Goal: Task Accomplishment & Management: Manage account settings

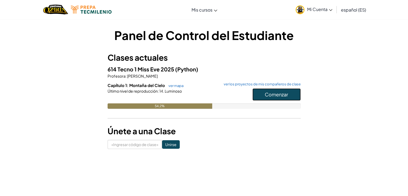
click at [270, 90] on button "Comenzar" at bounding box center [277, 94] width 48 height 12
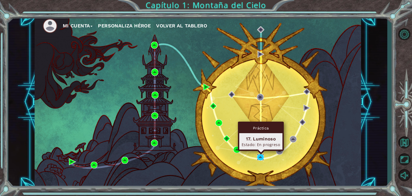
click at [262, 154] on img at bounding box center [260, 157] width 7 height 7
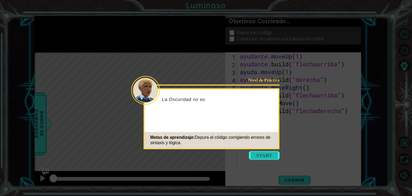
click at [266, 154] on button "Comenzar" at bounding box center [264, 155] width 31 height 9
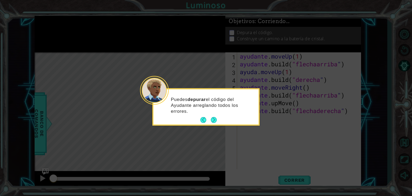
click at [213, 120] on button "Próximo" at bounding box center [214, 120] width 6 height 6
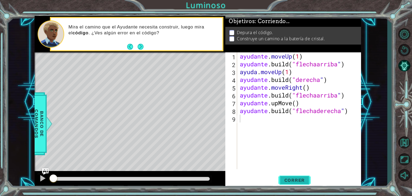
click at [288, 177] on button "Correr" at bounding box center [295, 180] width 32 height 14
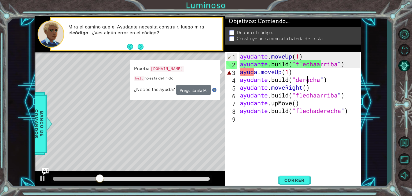
click at [309, 80] on div "ayudante . moveUp ( 1 ) ayudante .build ( "flechaarriba " ) ayuda . moveUp ( 1 …" at bounding box center [301, 118] width 124 height 132
click at [332, 81] on div "ayudante . moveUp ( 1 ) ayudante .build ( "flechaarriba " ) ayuda . moveUp ( 1 …" at bounding box center [301, 118] width 124 height 132
click at [331, 81] on div "ayudante . moveUp ( 1 ) ayudante .build ( "flechaarriba " ) ayuda . moveUp ( 1 …" at bounding box center [301, 118] width 124 height 132
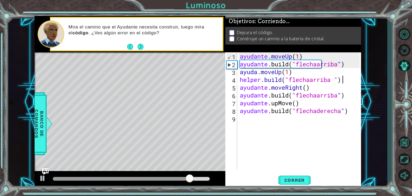
scroll to position [0, 4]
click at [292, 177] on button "Correr" at bounding box center [295, 180] width 32 height 14
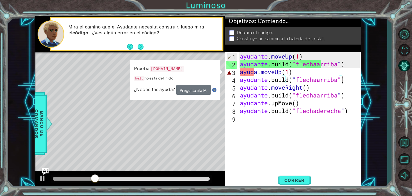
click at [260, 76] on div "ayudante . moveUp ( 1 ) ayudante .build ( "flechaarriba " ) ayuda . moveUp ( 1 …" at bounding box center [301, 118] width 124 height 132
click at [261, 70] on div "ayudante . moveUp ( 1 ) ayudante .build ( "flechaarriba " ) ayuda . moveUp ( 1 …" at bounding box center [301, 118] width 124 height 132
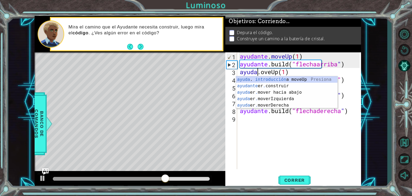
scroll to position [0, 1]
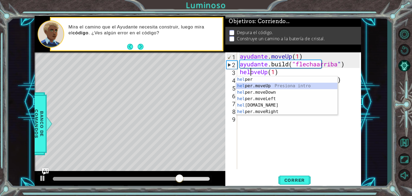
click at [260, 84] on div "hel per Presiona intro hel per.moveUp Presiona intro hel per.moveDown Presiona …" at bounding box center [286, 102] width 101 height 52
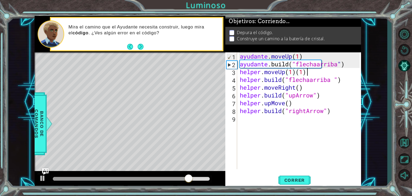
click at [319, 72] on div "ayudante . moveUp ( 1 ) ayudante .build ( "flechaarriba " ) helper . moveUp ( 1…" at bounding box center [301, 118] width 124 height 132
click at [283, 177] on span "Correr" at bounding box center [294, 179] width 31 height 5
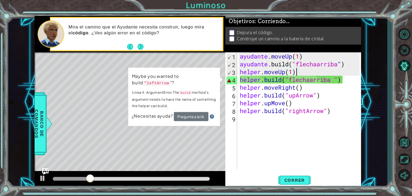
click at [333, 82] on div "ayudante . moveUp ( 1 ) ayudante .build ( "flechaarriba " ) helper . moveUp ( 1…" at bounding box center [301, 118] width 124 height 132
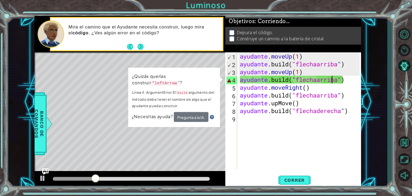
click at [333, 82] on div "ayudante . moveUp ( 1 ) ayudante .build ( "flechaarriba " ) ayudante . moveUp (…" at bounding box center [301, 118] width 124 height 132
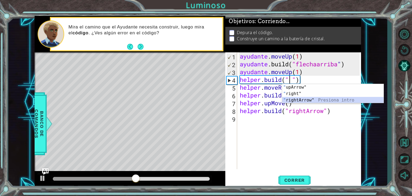
click at [336, 101] on div "" upArrow" Presiona intro " right" Presiona intro " rightArrow" Presiona intro" at bounding box center [332, 100] width 101 height 32
type textarea "[DOMAIN_NAME]("rightArrow ")"
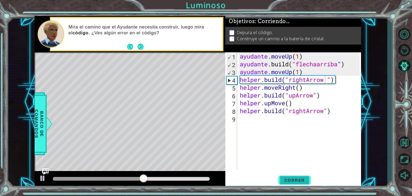
click at [295, 181] on font "Correr" at bounding box center [295, 179] width 21 height 5
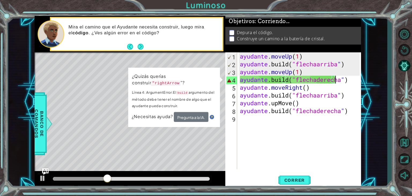
click at [355, 82] on div "ayudante . moveUp ( 1 ) ayudante .build ( "flechaarriba " ) ayudante . moveUp (…" at bounding box center [301, 118] width 124 height 132
click at [389, 78] on div "1 [DEMOGRAPHIC_DATA] XXXXXXXXXXXXXXXXXXXXXXXXXXXXXXXXXXXXXXXXXXXXXXXXXXXXXXXXXX…" at bounding box center [206, 98] width 412 height 196
click at [303, 147] on div "ayudante . moveUp ( 1 ) ayudante .build ( "flechaarriba " ) ayudante . moveUp (…" at bounding box center [301, 118] width 124 height 132
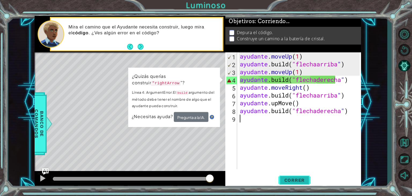
click at [299, 179] on font "Correr" at bounding box center [295, 179] width 21 height 5
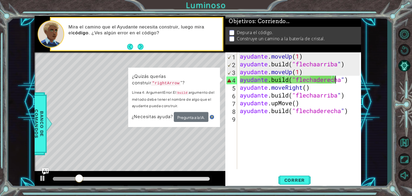
click at [353, 79] on div "ayudante . moveUp ( 1 ) ayudante .build ( "flechaarriba " ) ayudante . moveUp (…" at bounding box center [301, 118] width 124 height 132
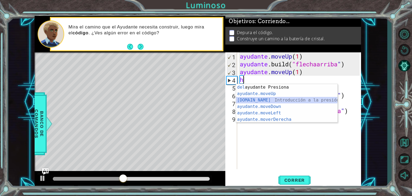
click at [287, 97] on div "Introducción del ayudante Presiona ayudante.moveUp ​ Introducción a la presión …" at bounding box center [286, 110] width 101 height 52
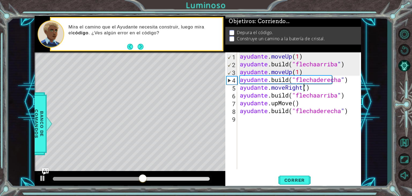
click at [321, 88] on div "ayudante . moveUp ( 1 ) ayudante .build ( "flechaarriba " ) ayudante . moveUp (…" at bounding box center [301, 118] width 124 height 132
type textarea "helper.moveRight(2)"
click at [300, 178] on font "Correr" at bounding box center [295, 179] width 21 height 5
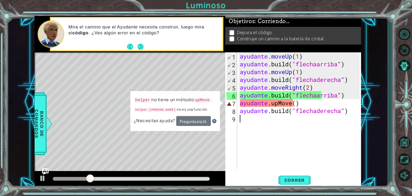
click at [252, 132] on div "ayudante . moveUp ( 1 ) ayudante .build ( "flechaarriba " ) ayudante . moveUp (…" at bounding box center [301, 118] width 124 height 132
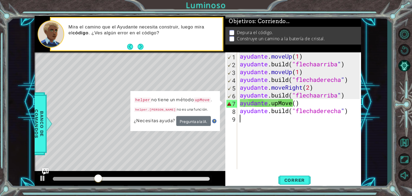
click at [304, 103] on div "ayudante . moveUp ( 1 ) ayudante .build ( "flechaarriba " ) ayudante . moveUp (…" at bounding box center [301, 118] width 124 height 132
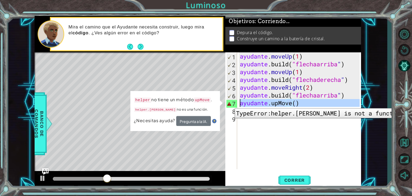
click at [231, 104] on div "7" at bounding box center [232, 104] width 11 height 8
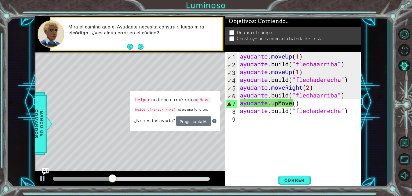
click at [215, 93] on div "helper no tiene un método [PERSON_NAME] . helper.[PERSON_NAME] no es una funció…" at bounding box center [174, 111] width 89 height 40
click at [305, 105] on div "ayudante . moveUp ( 1 ) ayudante .build ( "flechaarriba " ) ayudante . moveUp (…" at bounding box center [301, 118] width 124 height 132
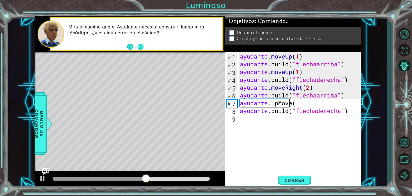
click at [325, 89] on div "ayudante . moveUp ( 1 ) ayudante .build ( "flechaarriba " ) ayudante . moveUp (…" at bounding box center [301, 118] width 124 height 132
click at [301, 182] on font "Correr" at bounding box center [295, 179] width 21 height 5
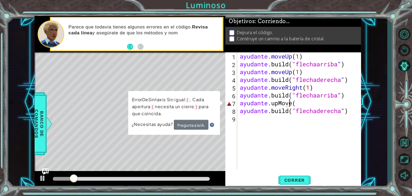
click at [307, 104] on div "ayudante . moveUp ( 1 ) ayudante .build ( "flechaarriba " ) ayudante . moveUp (…" at bounding box center [301, 118] width 124 height 132
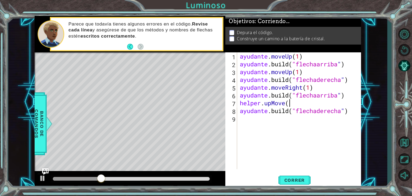
scroll to position [0, 2]
click at [351, 96] on div "ayudante . moveUp ( 1 ) ayudante .build ( "flechaarriba " ) ayudante . moveUp (…" at bounding box center [301, 118] width 124 height 132
click at [312, 106] on div "ayudante . moveUp ( 1 ) ayudante .build ( "flechaarriba " ) ayudante . moveUp (…" at bounding box center [301, 118] width 124 height 132
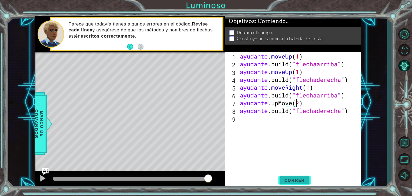
drag, startPoint x: 309, startPoint y: 179, endPoint x: 301, endPoint y: 181, distance: 8.7
click at [301, 181] on span "Correr" at bounding box center [294, 179] width 31 height 5
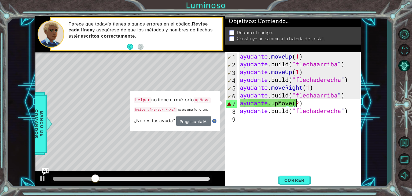
click at [314, 102] on div "ayudante . moveUp ( 1 ) ayudante .build ( "flechaarriba " ) ayudante . moveUp (…" at bounding box center [301, 118] width 124 height 132
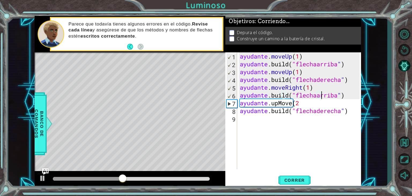
drag, startPoint x: 350, startPoint y: 96, endPoint x: 351, endPoint y: 99, distance: 3.1
click at [351, 99] on div "ayudante . moveUp ( 1 ) ayudante .build ( "flechaarriba " ) ayudante . moveUp (…" at bounding box center [301, 118] width 124 height 132
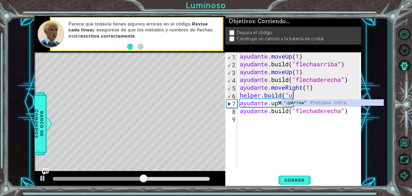
scroll to position [0, 2]
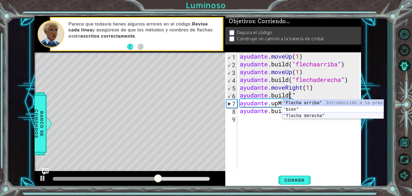
click at [355, 113] on div "" Flecha arriba" Introducción a la presión " bien" Introducción a la presión " …" at bounding box center [332, 116] width 101 height 32
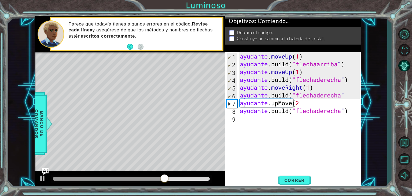
click at [338, 106] on div "ayudante . moveUp ( 1 ) ayudante .build ( "flechaarriba " ) ayudante . moveUp (…" at bounding box center [301, 118] width 124 height 132
click at [303, 179] on font "Correr" at bounding box center [295, 179] width 21 height 5
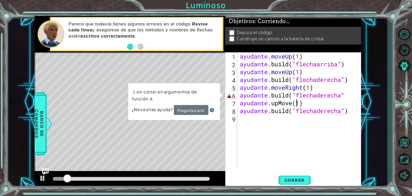
click at [320, 98] on div "ayudante . moveUp ( 1 ) ayudante .build ( "flechaarriba " ) ayudante . moveUp (…" at bounding box center [301, 118] width 124 height 132
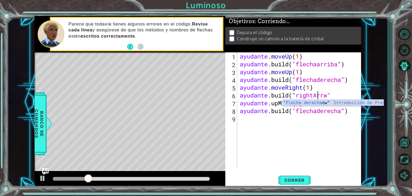
click at [338, 95] on div "ayudante . moveUp ( 1 ) ayudante .build ( "flechaarriba " ) ayudante . moveUp (…" at bounding box center [301, 118] width 124 height 132
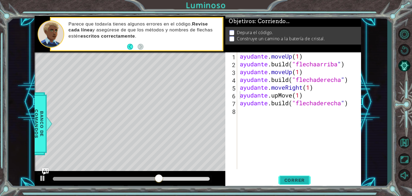
click at [294, 184] on button "Correr" at bounding box center [295, 180] width 32 height 14
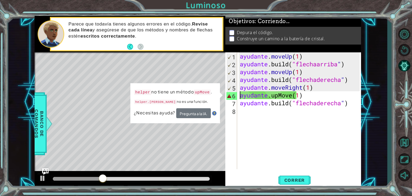
click at [323, 93] on div "ayudante . moveUp ( 1 ) ayudante .build ( "flechaarriba " ) ayudante . moveUp (…" at bounding box center [301, 118] width 124 height 132
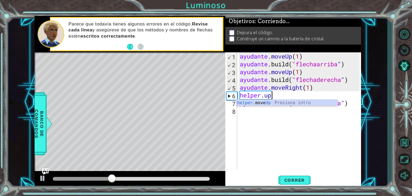
scroll to position [0, 1]
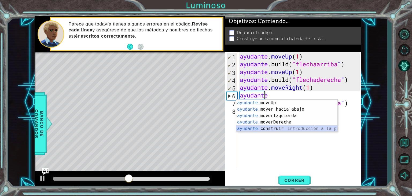
click at [306, 126] on div "ayudante. moveUp Introducción a la presión ayudante. mover hacia abajo Introduc…" at bounding box center [286, 122] width 101 height 45
type textarea "[DOMAIN_NAME]("rightArrow")"
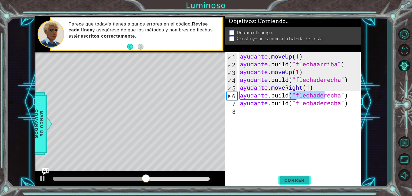
click at [288, 178] on font "Correr" at bounding box center [295, 179] width 21 height 5
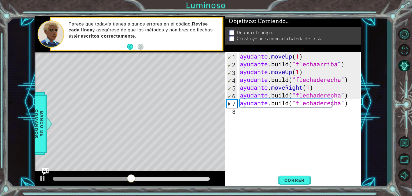
click at [356, 104] on div "ayudante . moveUp ( 1 ) ayudante .build ( "flechaarriba " ) ayudante . moveUp (…" at bounding box center [301, 118] width 124 height 132
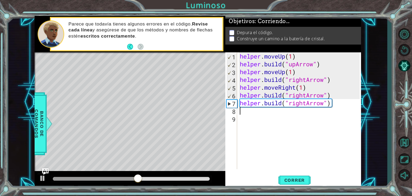
scroll to position [0, 0]
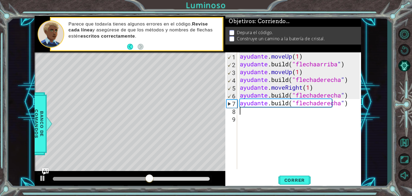
click at [258, 115] on div "ayudante . moveUp ( 1 ) ayudante .build ( "flechaarriba " ) ayudante . moveUp (…" at bounding box center [301, 118] width 124 height 132
click at [258, 114] on div "ayudante . moveUp ( 1 ) ayudante .build ( "flechaarriba " ) ayudante . moveUp (…" at bounding box center [301, 118] width 124 height 132
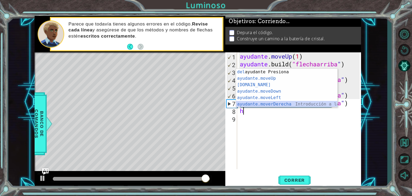
click at [261, 104] on div "Introducción del ayudante Presiona ayudante.moveUp ​ Introducción a la presión …" at bounding box center [286, 95] width 101 height 52
type textarea "helper.moveRight(1)"
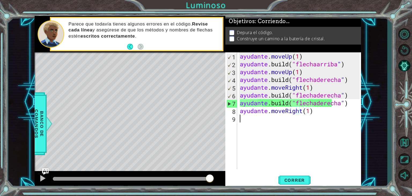
click at [272, 120] on div "ayudante . moveUp ( 1 ) ayudante .build ( "flechaarriba " ) ayudante . moveUp (…" at bounding box center [301, 118] width 124 height 132
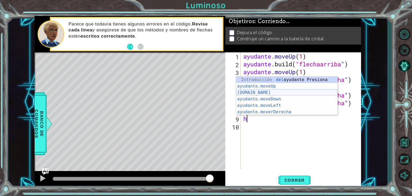
click at [278, 90] on div "Introducción del ayudante Presiona ayudante.moveUp ​ Introducción a la presión …" at bounding box center [286, 103] width 101 height 52
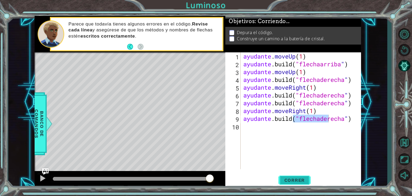
click at [288, 184] on button "Correr" at bounding box center [295, 180] width 32 height 14
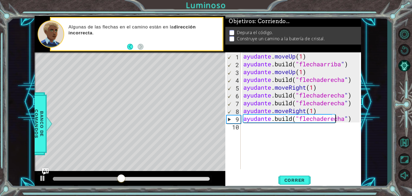
click at [358, 116] on div "ayudante . moveUp ( 1 ) ayudante .build ( "flechaarriba " ) ayudante . moveUp (…" at bounding box center [302, 118] width 121 height 132
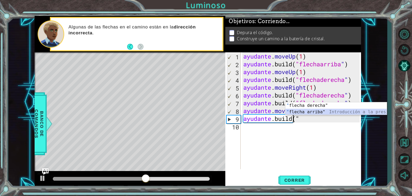
click at [357, 111] on div "Introducción a la presión de " flecha derecha" " flecha arriba" Introducción a …" at bounding box center [336, 115] width 101 height 26
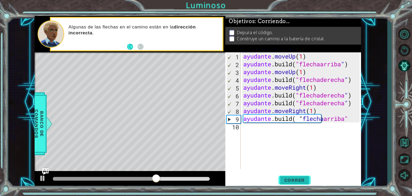
click at [288, 179] on font "Correr" at bounding box center [295, 179] width 21 height 5
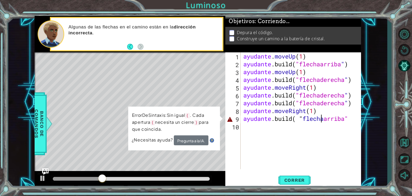
click at [348, 120] on div "ayudante . moveUp ( 1 ) ayudante .build ( "flechaarriba " ) ayudante . moveUp (…" at bounding box center [302, 118] width 121 height 132
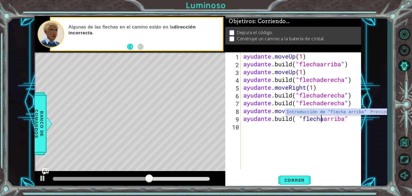
scroll to position [0, 3]
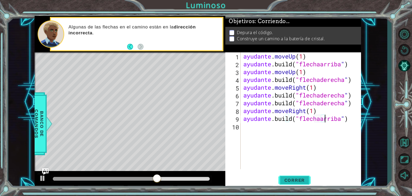
type textarea "[DOMAIN_NAME]("upArrow")"
click at [300, 177] on button "Correr" at bounding box center [295, 180] width 32 height 14
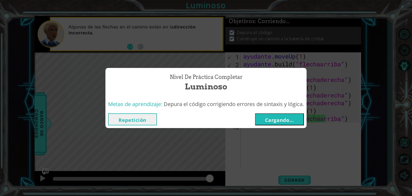
click at [285, 122] on font "Cargando..." at bounding box center [279, 120] width 29 height 6
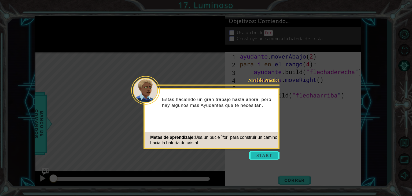
click at [260, 156] on button "Comenzar" at bounding box center [264, 155] width 31 height 9
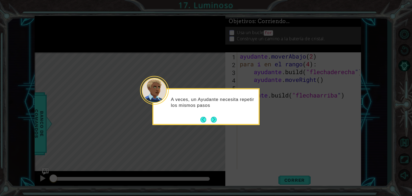
click at [214, 115] on div "A veces, un Ayudante necesita repetir los mismos pasos" at bounding box center [206, 104] width 105 height 27
click at [215, 119] on button "Próximo" at bounding box center [213, 119] width 9 height 9
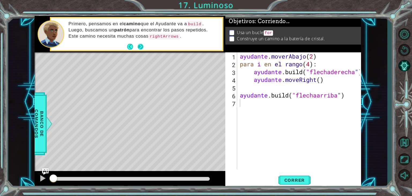
click at [142, 48] on button "Próximo" at bounding box center [141, 46] width 6 height 6
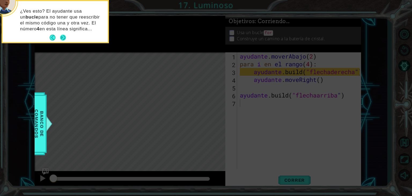
click at [64, 36] on button "Próximo" at bounding box center [63, 37] width 7 height 7
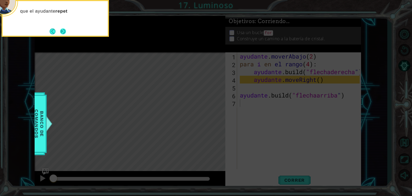
click at [62, 32] on button "Próximo" at bounding box center [63, 31] width 6 height 6
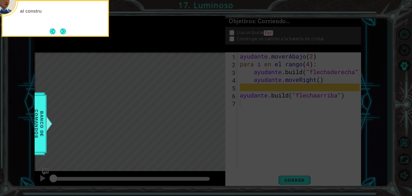
click at [62, 32] on button "Próximo" at bounding box center [63, 31] width 6 height 6
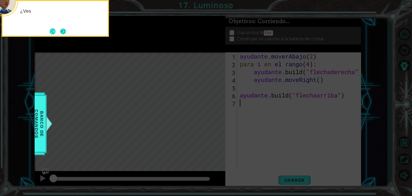
click at [62, 31] on button "Próximo" at bounding box center [63, 31] width 8 height 8
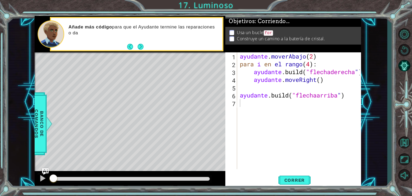
click at [144, 42] on div "Añade más código para que el Ayudante termine las reparaciones o da" at bounding box center [144, 33] width 158 height 25
click at [139, 49] on button "Próximo" at bounding box center [141, 46] width 6 height 6
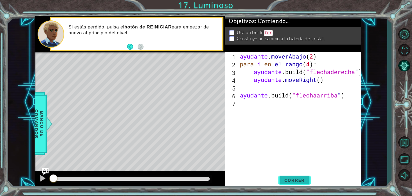
click at [295, 181] on font "Correr" at bounding box center [295, 179] width 21 height 5
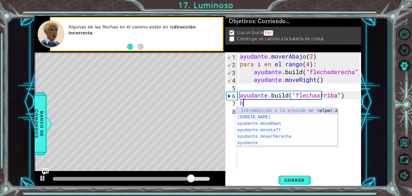
click at [300, 110] on div "Introducción a la presión de [PERSON_NAME].moveUp [DOMAIN_NAME] ​ Introducción …" at bounding box center [286, 133] width 101 height 52
type textarea "helper.moveUp(1)"
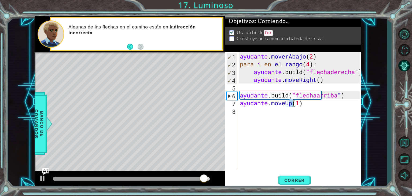
click at [322, 108] on div "ayudante . moverAbajo ( 2 ) para i en el rango ( 4 ) : ayudante .build ( "flech…" at bounding box center [301, 118] width 124 height 132
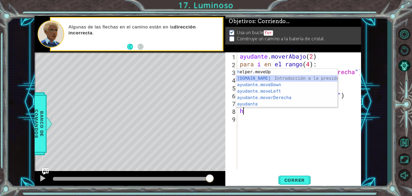
click at [282, 78] on div "Introducción a la presión de [PERSON_NAME].moveUp [DOMAIN_NAME] ​ Introducción …" at bounding box center [286, 95] width 101 height 52
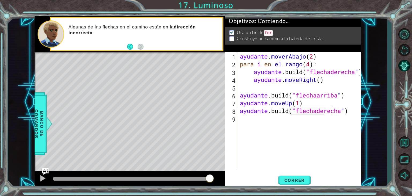
click at [352, 112] on div "ayudante . moverAbajo ( 2 ) para i en el rango ( 4 ) : ayudante .build ( "flech…" at bounding box center [301, 118] width 124 height 132
click at [294, 176] on button "Correr" at bounding box center [295, 180] width 32 height 14
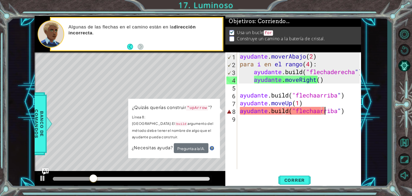
click at [313, 112] on div "ayudante . moverAbajo ( 2 ) para i en el rango ( 4 ) : ayudante .build ( "flech…" at bounding box center [301, 118] width 124 height 132
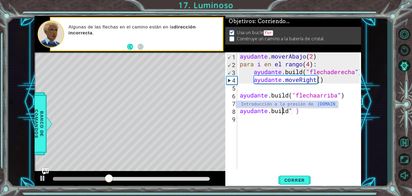
scroll to position [0, 2]
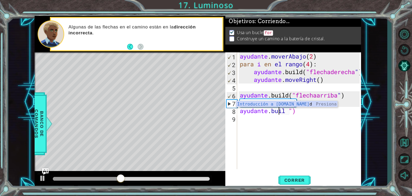
click at [315, 110] on div "ayudante . moverAbajo ( 2 ) para i en el rango ( 4 ) : ayudante .build ( "flech…" at bounding box center [301, 118] width 124 height 132
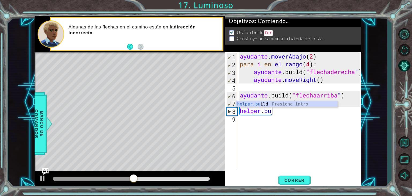
scroll to position [0, 1]
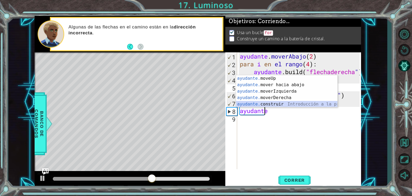
click at [312, 104] on div "ayudante. moveUp Introducción a la presión ayudante. mover hacia abajo Introduc…" at bounding box center [286, 97] width 101 height 45
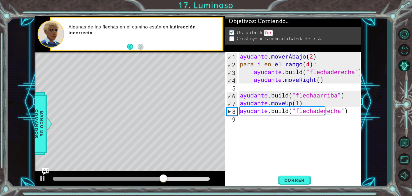
click at [356, 112] on div "ayudante . moverAbajo ( 2 ) para i en el rango ( 4 ) : ayudante .build ( "flech…" at bounding box center [301, 118] width 124 height 132
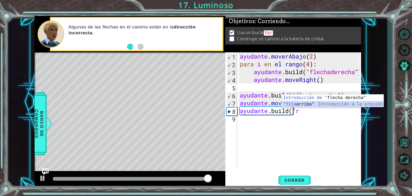
click at [338, 103] on div "Introducción de " flecha derecha" Presiona " fila arriba " Introducción a la pr…" at bounding box center [332, 107] width 101 height 26
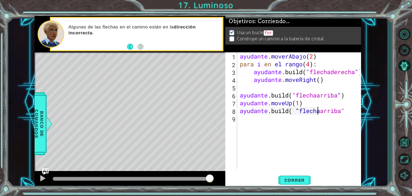
click at [352, 114] on div "ayudante . moverAbajo ( 2 ) para i en el rango ( 4 ) : ayudante .build ( "flech…" at bounding box center [301, 118] width 124 height 132
click at [359, 112] on div "ayudante . moverAbajo ( 2 ) para i en el rango ( 4 ) : ayudante .build ( "flech…" at bounding box center [301, 118] width 124 height 132
type textarea "[DOMAIN_NAME]("upArrow")"
click at [293, 181] on font "Correr" at bounding box center [295, 179] width 21 height 5
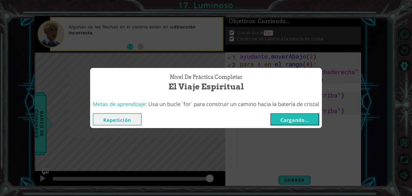
click at [307, 119] on font "Cargando..." at bounding box center [295, 120] width 29 height 6
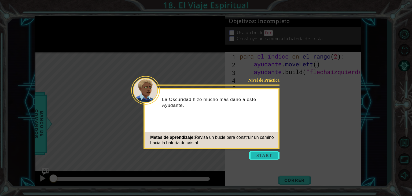
click at [260, 158] on button "Comenzar" at bounding box center [264, 155] width 31 height 9
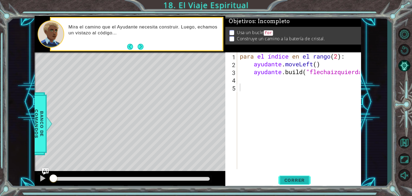
click at [297, 174] on button "Correr" at bounding box center [295, 180] width 32 height 14
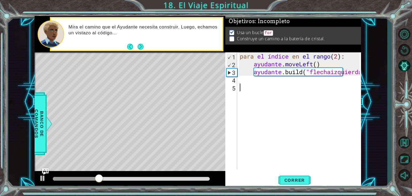
click at [332, 86] on div "para el índice en el rango ( 2 ) : ayudante . moveLeft ( ) ayudante .build ( "f…" at bounding box center [301, 118] width 124 height 132
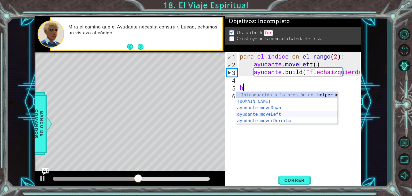
click at [297, 114] on div "Introducción a la presión de [PERSON_NAME].moveUp [DOMAIN_NAME] ​ Introducción …" at bounding box center [286, 114] width 101 height 45
type textarea "helper.moveLeft(1)"
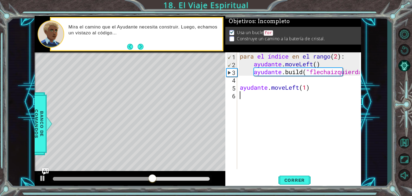
click at [329, 93] on div "para el índice en el rango ( 2 ) : ayudante . moveLeft ( ) ayudante .build ( "f…" at bounding box center [301, 118] width 124 height 132
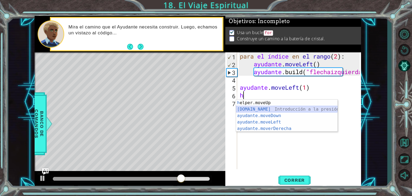
click at [299, 109] on div "Introducción a la presión de [PERSON_NAME].moveUp [DOMAIN_NAME] ​ Introducción …" at bounding box center [286, 122] width 101 height 45
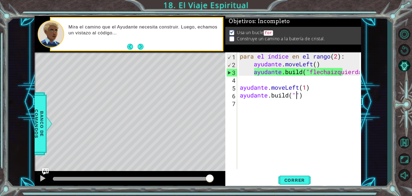
click at [310, 97] on div "para el índice en el rango ( 2 ) : ayudante . moveLeft ( ) ayudante .build ( "f…" at bounding box center [301, 118] width 124 height 132
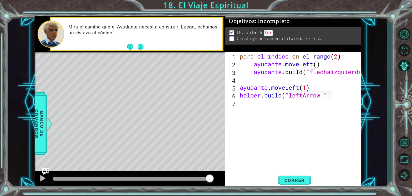
scroll to position [0, 4]
type textarea "[DOMAIN_NAME]("leftArrow " )"
click at [271, 104] on div "para el índice en el rango ( 2 ) : ayudante . moveLeft ( ) ayudante .build ( "f…" at bounding box center [301, 118] width 124 height 132
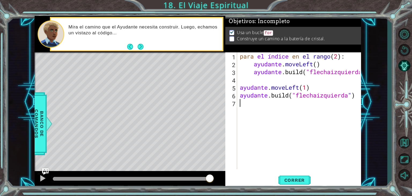
type textarea "h"
click at [296, 176] on button "Correr" at bounding box center [295, 180] width 32 height 14
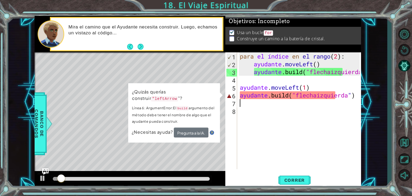
click at [282, 100] on div "para el índice en el rango ( 2 ) : ayudante . moveLeft ( ) ayudante .build ( "f…" at bounding box center [301, 118] width 124 height 132
click at [332, 96] on div "para el índice en el rango ( 2 ) : ayudante . moveLeft ( ) ayudante .build ( "f…" at bounding box center [301, 118] width 124 height 132
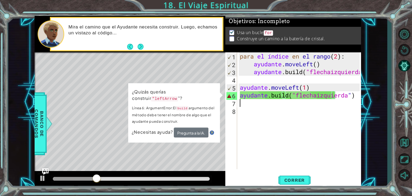
drag, startPoint x: 350, startPoint y: 100, endPoint x: 347, endPoint y: 98, distance: 3.2
click at [347, 98] on div "para el índice en el rango ( 2 ) : ayudante . moveLeft ( ) ayudante .build ( "f…" at bounding box center [301, 118] width 124 height 132
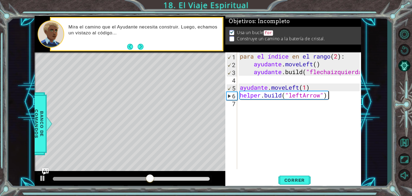
scroll to position [0, 3]
type textarea "[DOMAIN_NAME]("leftArrow")"
click at [303, 178] on font "Correr" at bounding box center [295, 179] width 21 height 5
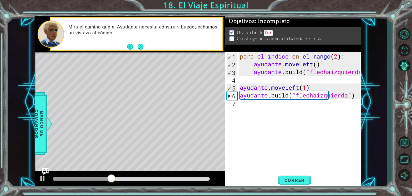
click at [332, 107] on div "para el índice en el rango ( 2 ) : ayudante . moveLeft ( ) ayudante .build ( "f…" at bounding box center [301, 118] width 124 height 132
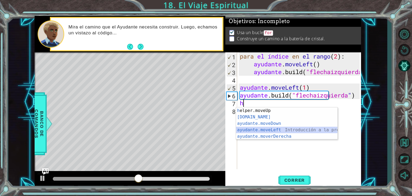
click at [301, 131] on div "Introducción a la presión de [PERSON_NAME].moveUp [DOMAIN_NAME] ​ Introducción …" at bounding box center [286, 129] width 101 height 45
type textarea "helper.moveLeft(1)"
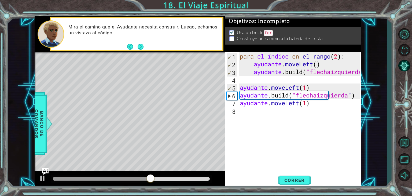
click at [328, 112] on div "para el índice en el rango ( 2 ) : ayudante . moveLeft ( ) ayudante .build ( "f…" at bounding box center [301, 118] width 124 height 132
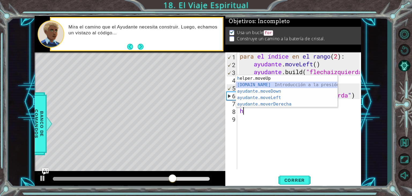
click at [289, 87] on div "Introducción a la presión de [PERSON_NAME].moveUp [DOMAIN_NAME] ​ Introducción …" at bounding box center [286, 97] width 101 height 45
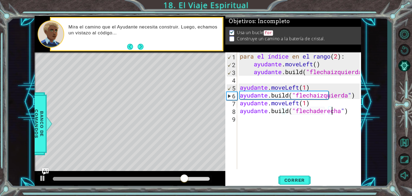
click at [355, 112] on div "para el índice en el rango ( 2 ) : ayudante . moveLeft ( ) ayudante .build ( "f…" at bounding box center [301, 118] width 124 height 132
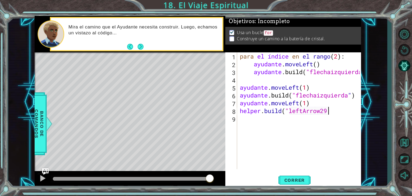
scroll to position [0, 3]
click at [299, 183] on font "Correr" at bounding box center [295, 179] width 21 height 5
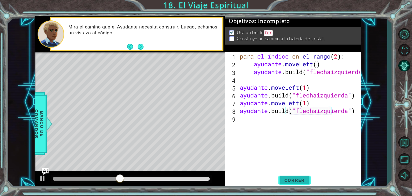
click at [285, 182] on font "Correr" at bounding box center [295, 179] width 21 height 5
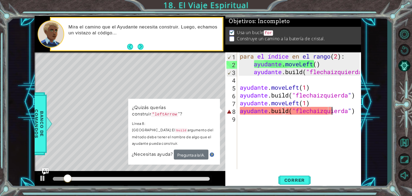
click at [355, 110] on div "para el índice en el rango ( 2 ) : ayudante . moveLeft ( ) ayudante .build ( "f…" at bounding box center [301, 118] width 124 height 132
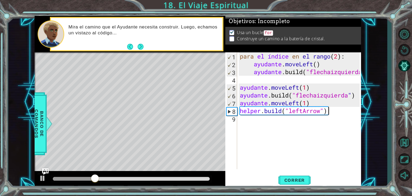
scroll to position [0, 3]
type textarea "[DOMAIN_NAME]("leftArrow")"
click at [303, 177] on button "Correr" at bounding box center [295, 180] width 32 height 14
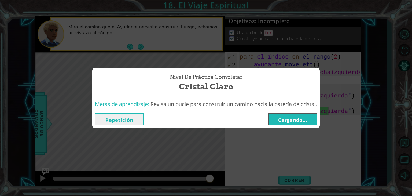
click at [297, 119] on font "Cargando..." at bounding box center [292, 120] width 29 height 6
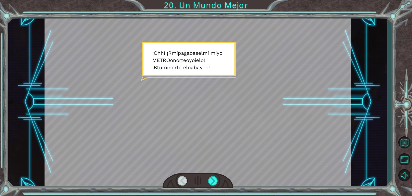
click at [208, 70] on div at bounding box center [198, 102] width 307 height 172
drag, startPoint x: 207, startPoint y: 68, endPoint x: 202, endPoint y: 65, distance: 6.1
click at [202, 65] on div at bounding box center [198, 102] width 307 height 172
click at [405, 158] on button "Maximizar Navegador" at bounding box center [405, 159] width 16 height 14
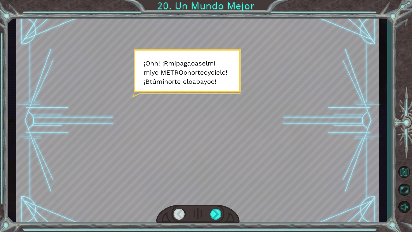
click at [232, 96] on div at bounding box center [197, 121] width 363 height 204
click at [217, 196] on div at bounding box center [216, 214] width 12 height 11
click at [215, 196] on div at bounding box center [216, 214] width 12 height 11
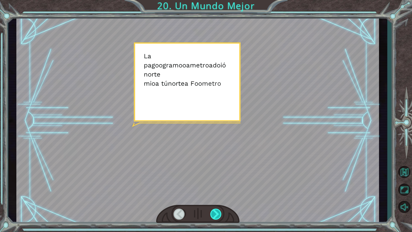
click at [215, 196] on div at bounding box center [216, 214] width 12 height 11
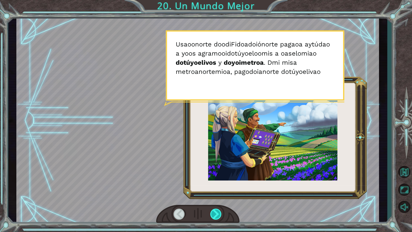
click at [215, 196] on div at bounding box center [216, 214] width 12 height 11
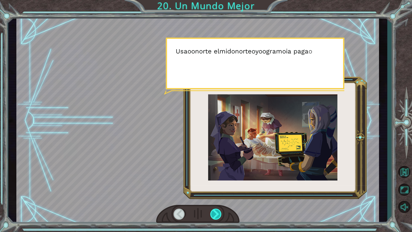
click at [215, 196] on div at bounding box center [216, 214] width 12 height 11
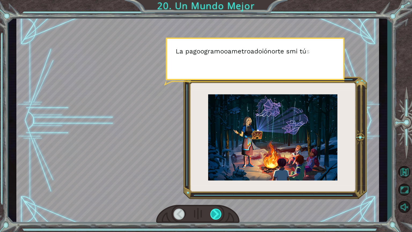
click at [215, 196] on div at bounding box center [216, 214] width 12 height 11
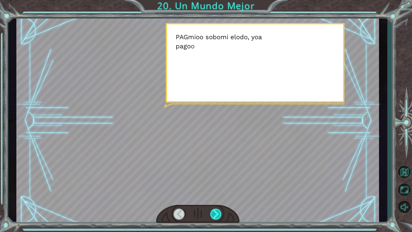
click at [215, 196] on div at bounding box center [216, 214] width 12 height 11
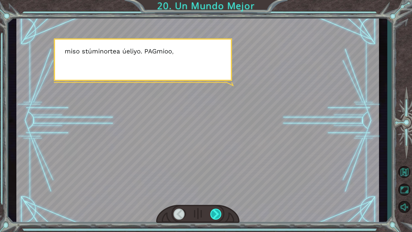
click at [214, 196] on div at bounding box center [216, 214] width 12 height 11
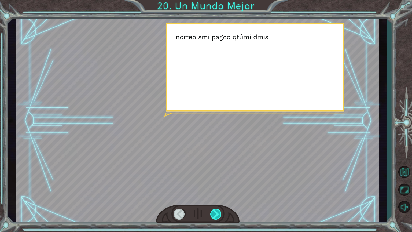
click at [213, 196] on div at bounding box center [216, 214] width 12 height 11
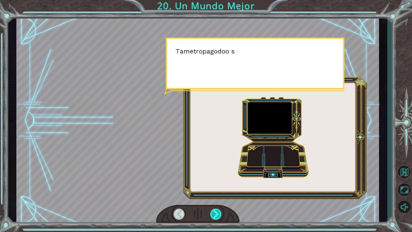
click at [213, 196] on div at bounding box center [216, 214] width 12 height 11
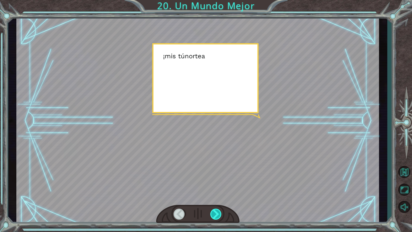
click at [213, 196] on div at bounding box center [216, 214] width 12 height 11
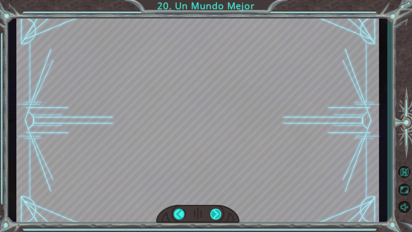
click at [213, 0] on div "¡ Oh h ! ¡ R mi pag a o a s el mi mi yo METRO o norte o yo i el o ! ¡ B tú mi n…" at bounding box center [206, 0] width 412 height 0
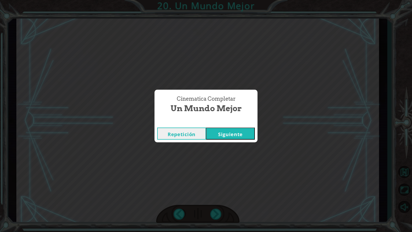
click at [237, 133] on font "Siguiente" at bounding box center [230, 134] width 25 height 6
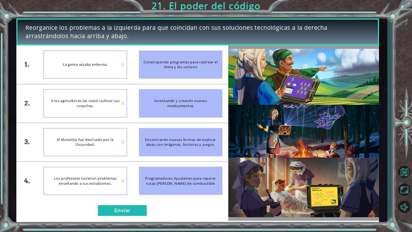
drag, startPoint x: 177, startPoint y: 110, endPoint x: 134, endPoint y: 85, distance: 49.5
click at [134, 85] on li "Inventando y creando nuevos medicamentos" at bounding box center [180, 103] width 95 height 38
click at [118, 71] on div "La gente estaba enferma." at bounding box center [84, 64] width 83 height 28
click at [146, 97] on div "Inventando y creando nuevos medicamentos" at bounding box center [180, 103] width 83 height 28
drag, startPoint x: 187, startPoint y: 108, endPoint x: 154, endPoint y: 93, distance: 35.9
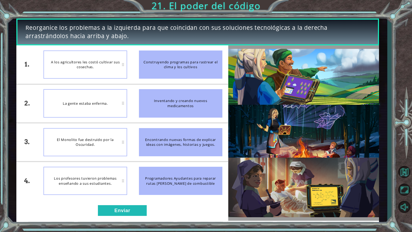
click at [154, 93] on div "Inventando y creando nuevos medicamentos" at bounding box center [180, 103] width 83 height 28
drag, startPoint x: 187, startPoint y: 69, endPoint x: 159, endPoint y: 103, distance: 44.4
click at [159, 103] on ul "Construyendo programas para rastrear el clima y los cultivos Inventando y crean…" at bounding box center [180, 122] width 95 height 155
click at [123, 179] on font "Los profesores tuvieron problemas enseñando a sus estudiantes." at bounding box center [85, 181] width 75 height 10
click at [123, 180] on font "Los profesores tuvieron problemas enseñando a sus estudiantes." at bounding box center [85, 181] width 75 height 10
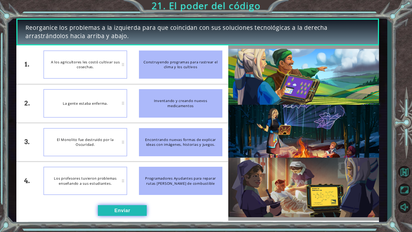
click at [105, 196] on button "Enviar" at bounding box center [122, 210] width 49 height 11
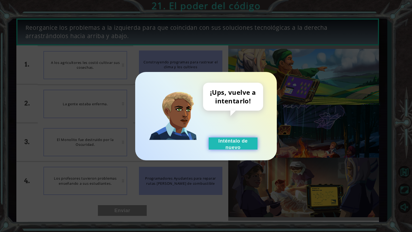
click at [245, 147] on button "Inténtalo de nuevo" at bounding box center [233, 143] width 49 height 12
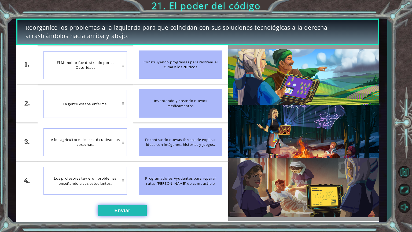
click at [120, 196] on font "Enviar" at bounding box center [122, 210] width 16 height 5
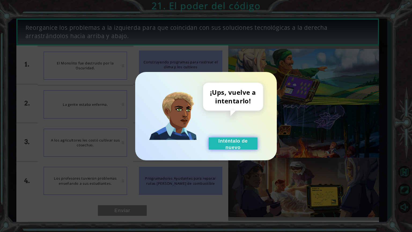
click at [212, 147] on button "Inténtalo de nuevo" at bounding box center [233, 143] width 49 height 12
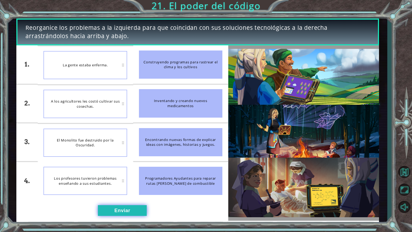
click at [119, 196] on font "Enviar" at bounding box center [122, 210] width 16 height 5
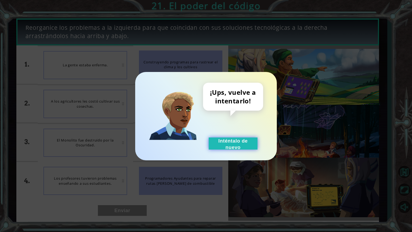
click at [225, 141] on font "Inténtalo de nuevo" at bounding box center [234, 144] width 30 height 12
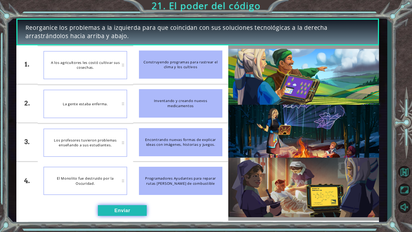
click at [114, 196] on font "Enviar" at bounding box center [122, 210] width 16 height 5
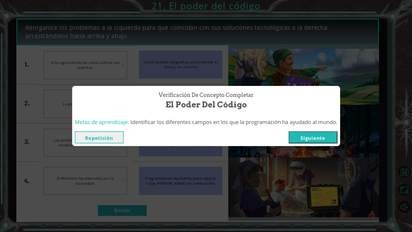
click at [317, 140] on font "Siguiente" at bounding box center [313, 138] width 25 height 6
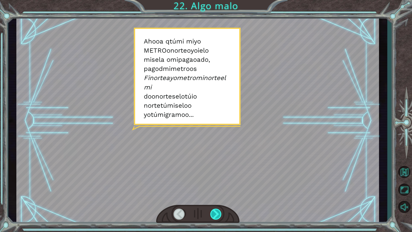
click at [215, 196] on div at bounding box center [216, 214] width 12 height 11
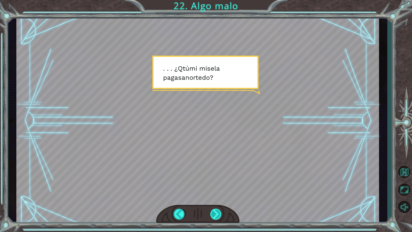
click at [215, 196] on div at bounding box center [216, 214] width 12 height 11
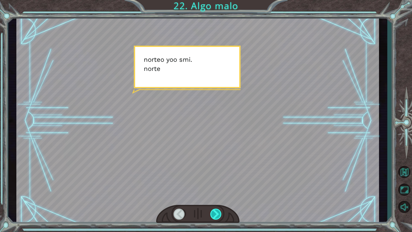
click at [215, 196] on div at bounding box center [216, 214] width 12 height 11
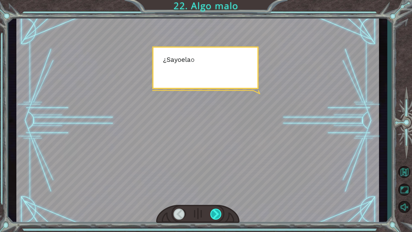
click at [215, 196] on div at bounding box center [216, 214] width 12 height 11
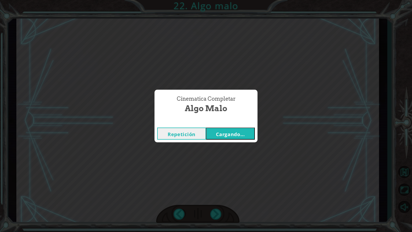
click at [227, 135] on font "Cargando..." at bounding box center [230, 134] width 29 height 6
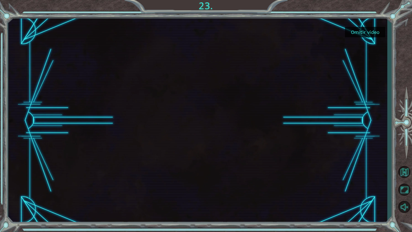
click at [357, 31] on font "Omitir video" at bounding box center [365, 32] width 29 height 6
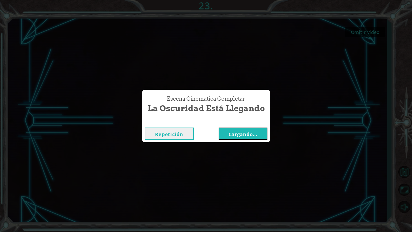
click at [257, 131] on button "Cargando..." at bounding box center [243, 134] width 49 height 12
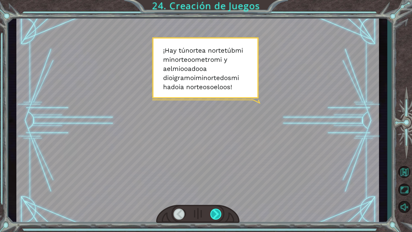
click at [218, 196] on div at bounding box center [216, 214] width 12 height 11
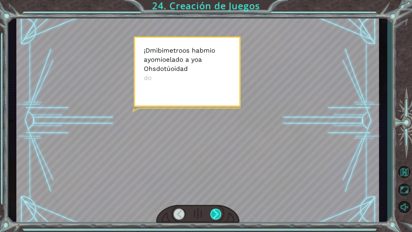
click at [218, 196] on div at bounding box center [216, 214] width 12 height 11
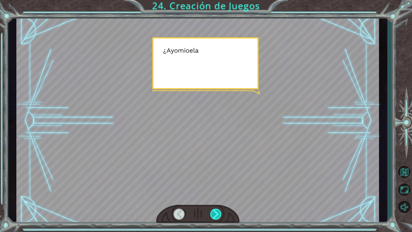
click at [218, 196] on div at bounding box center [216, 214] width 12 height 11
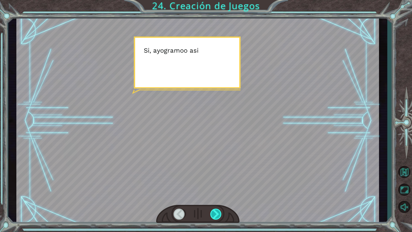
click at [218, 196] on div at bounding box center [216, 214] width 12 height 11
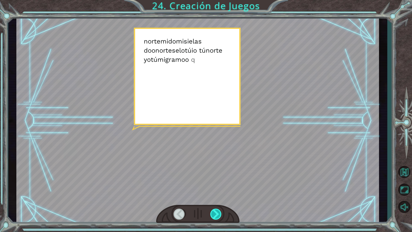
click at [218, 196] on div at bounding box center [216, 214] width 12 height 11
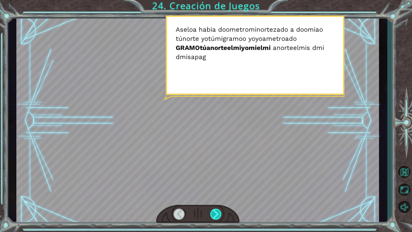
click at [216, 196] on div at bounding box center [216, 214] width 12 height 11
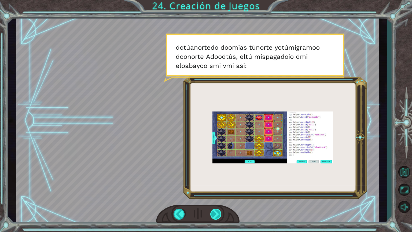
click at [214, 196] on div at bounding box center [216, 214] width 12 height 11
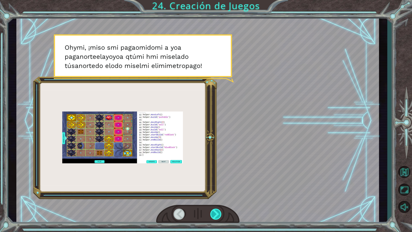
click at [213, 196] on div at bounding box center [216, 214] width 12 height 11
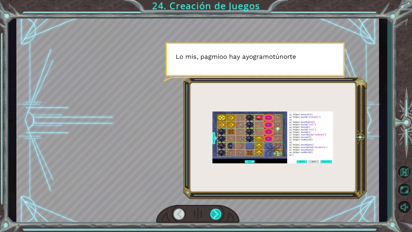
click at [213, 196] on div at bounding box center [216, 214] width 12 height 11
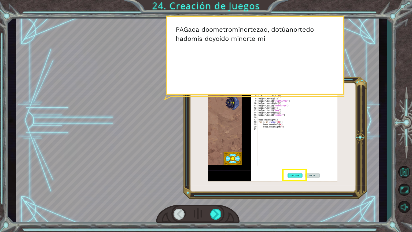
click at [213, 196] on div at bounding box center [197, 214] width 83 height 18
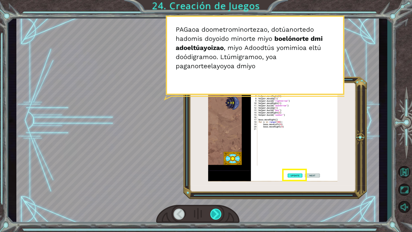
click at [213, 196] on div at bounding box center [216, 214] width 12 height 11
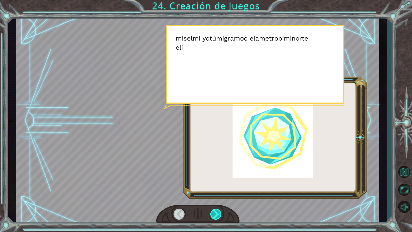
click at [213, 196] on div at bounding box center [216, 214] width 12 height 11
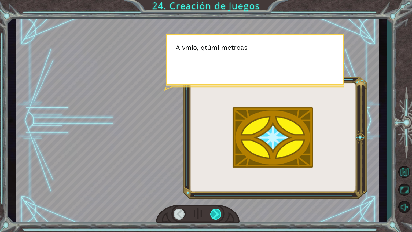
click at [213, 196] on div at bounding box center [216, 214] width 12 height 11
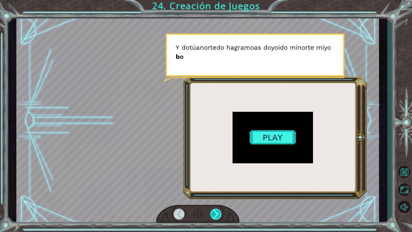
click at [213, 196] on div at bounding box center [216, 214] width 12 height 11
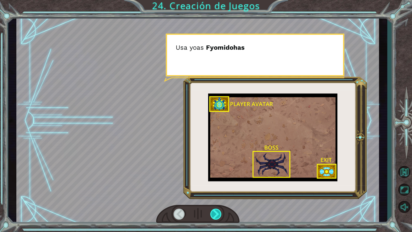
click at [213, 196] on div at bounding box center [216, 214] width 12 height 11
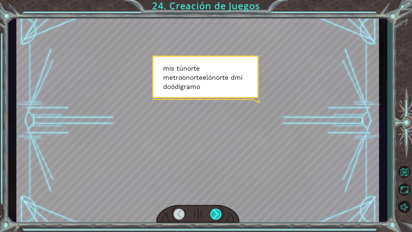
click at [213, 196] on div at bounding box center [216, 214] width 12 height 11
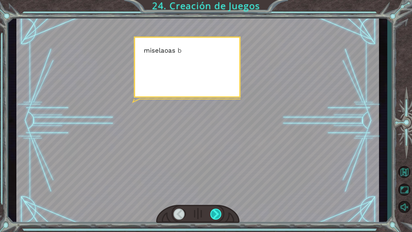
click at [213, 196] on div at bounding box center [216, 214] width 12 height 11
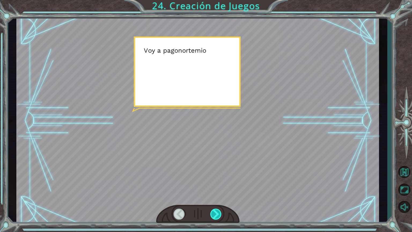
click at [213, 196] on div at bounding box center [216, 214] width 12 height 11
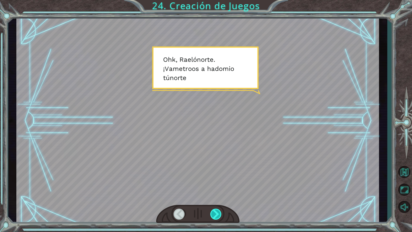
click at [216, 196] on div at bounding box center [216, 214] width 12 height 11
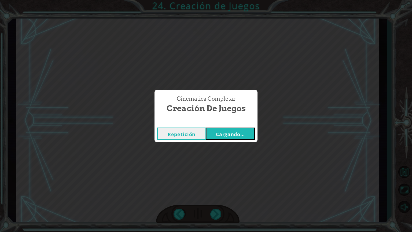
click at [241, 133] on font "Cargando..." at bounding box center [230, 134] width 29 height 6
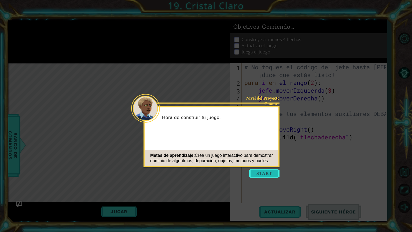
click at [256, 173] on button "Comenzar" at bounding box center [264, 173] width 31 height 9
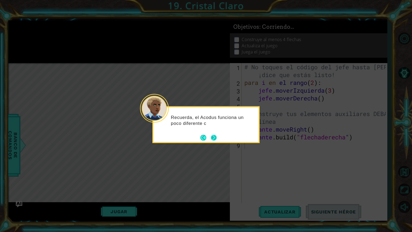
click at [214, 137] on button "Próximo" at bounding box center [214, 137] width 6 height 6
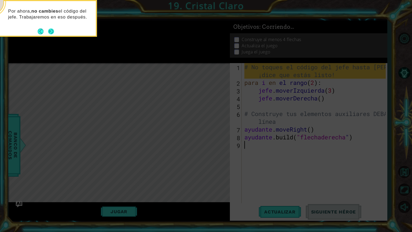
click at [52, 31] on button "Próximo" at bounding box center [51, 31] width 9 height 9
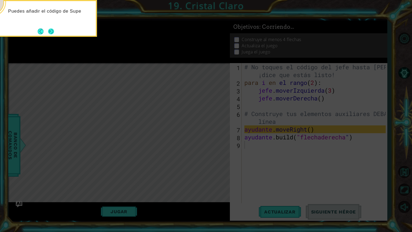
click at [54, 31] on button "Próximo" at bounding box center [51, 31] width 6 height 6
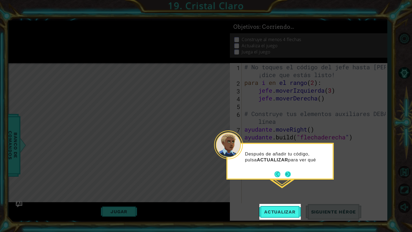
click at [287, 172] on button "Próximo" at bounding box center [288, 174] width 6 height 6
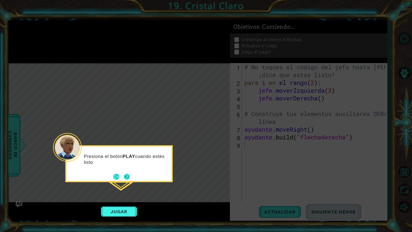
click at [129, 179] on button "Próximo" at bounding box center [127, 177] width 6 height 6
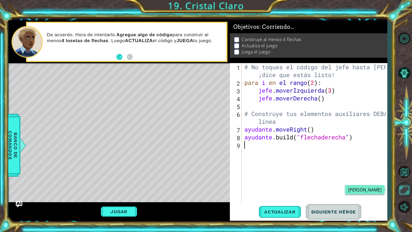
click at [403, 188] on button "Maximizar Navegador" at bounding box center [405, 190] width 16 height 16
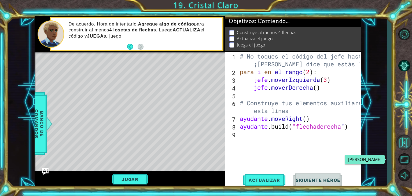
drag, startPoint x: 405, startPoint y: 156, endPoint x: 405, endPoint y: 179, distance: 23.1
click at [405, 156] on button "Maximizar Navegador" at bounding box center [405, 159] width 16 height 14
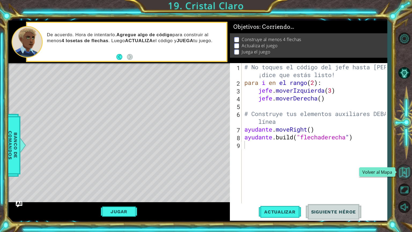
click at [407, 172] on button "Volver al Mapa" at bounding box center [405, 172] width 16 height 16
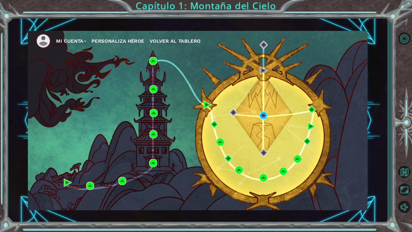
click at [122, 41] on font "Personaliza Héroe" at bounding box center [118, 41] width 53 height 6
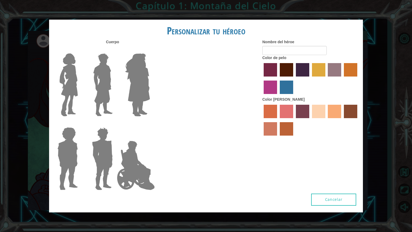
type input "ren"
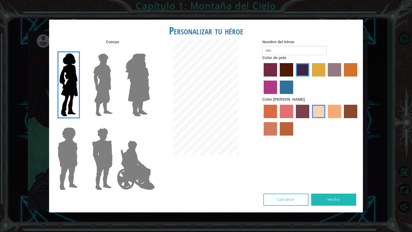
click at [300, 116] on label "color de piel tosca" at bounding box center [302, 111] width 13 height 13
click at [294, 120] on input "color de piel tosca" at bounding box center [294, 120] width 0 height 0
click at [295, 115] on div at bounding box center [311, 120] width 97 height 35
click at [288, 115] on label "color de piel frily" at bounding box center [286, 111] width 13 height 13
click at [278, 120] on input "color de piel frily" at bounding box center [278, 120] width 0 height 0
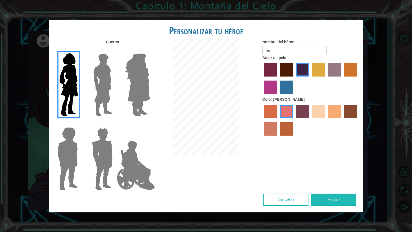
click at [275, 127] on label "color de piel arena ardiente" at bounding box center [270, 128] width 13 height 13
click at [358, 120] on input "color de piel arena ardiente" at bounding box center [358, 120] width 0 height 0
click at [317, 115] on label "color de piel de playa de arena" at bounding box center [318, 111] width 13 height 13
click at [310, 120] on input "color de piel de playa de arena" at bounding box center [310, 120] width 0 height 0
click at [341, 114] on div at bounding box center [311, 120] width 97 height 35
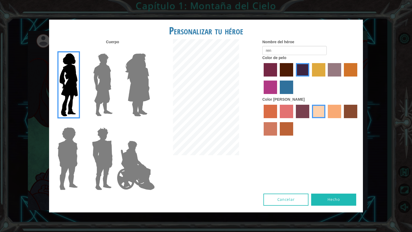
click at [339, 114] on label "color de piel de tacao" at bounding box center [334, 111] width 13 height 13
click at [326, 120] on input "color de piel de tacao" at bounding box center [326, 120] width 0 height 0
click at [319, 116] on label "color de piel de playa de arena" at bounding box center [318, 111] width 13 height 13
click at [310, 120] on input "color de piel de playa de arena" at bounding box center [310, 120] width 0 height 0
click at [290, 74] on label "color de pelo granate" at bounding box center [286, 69] width 13 height 13
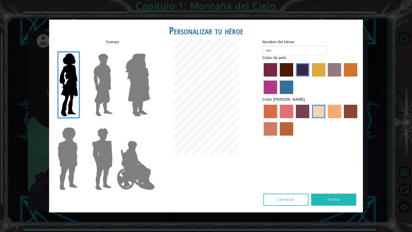
click at [278, 78] on input "color de pelo granate" at bounding box center [278, 78] width 0 height 0
drag, startPoint x: 277, startPoint y: 76, endPoint x: 275, endPoint y: 79, distance: 3.7
click at [277, 76] on label "color de pelo pimentón" at bounding box center [270, 69] width 13 height 13
click at [262, 78] on input "color de pelo pimentón" at bounding box center [262, 78] width 0 height 0
click at [274, 89] on label "color de cabello violeta rojo medio" at bounding box center [270, 87] width 13 height 13
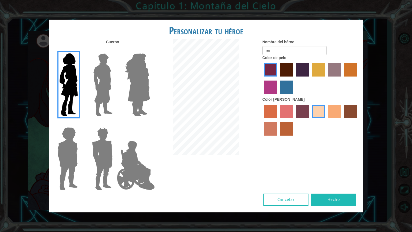
click at [358, 78] on input "color de cabello violeta rojo medio" at bounding box center [358, 78] width 0 height 0
click at [281, 89] on label "color de cabello lachmara" at bounding box center [286, 87] width 13 height 13
click at [278, 96] on input "color de cabello lachmara" at bounding box center [278, 96] width 0 height 0
click at [300, 74] on label "color de pelo morado intenso" at bounding box center [302, 69] width 13 height 13
click at [294, 78] on input "color de pelo morado intenso" at bounding box center [294, 78] width 0 height 0
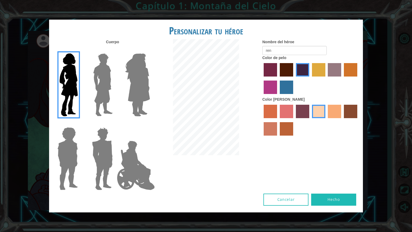
click at [328, 76] on div at bounding box center [311, 79] width 97 height 35
click at [321, 72] on label "color de pelo del tulipán" at bounding box center [318, 69] width 13 height 13
click at [310, 78] on input "color de pelo del tulipán" at bounding box center [310, 78] width 0 height 0
click at [333, 74] on label "color de pelo de bazar" at bounding box center [334, 69] width 13 height 13
click at [326, 78] on input "color de pelo de bazar" at bounding box center [326, 78] width 0 height 0
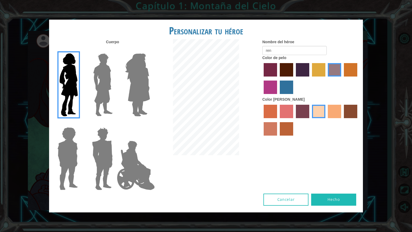
click at [306, 72] on label "color de pelo morado intenso" at bounding box center [302, 69] width 13 height 13
click at [294, 78] on input "color de pelo morado intenso" at bounding box center [294, 78] width 0 height 0
click at [330, 196] on font "Hecho" at bounding box center [334, 199] width 12 height 5
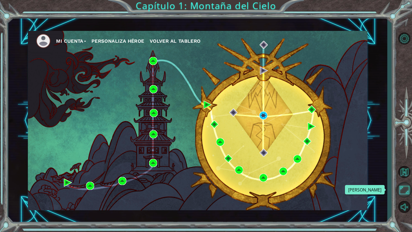
click at [406, 189] on button "Maximizar Navegador" at bounding box center [405, 190] width 16 height 16
